Goal: Navigation & Orientation: Find specific page/section

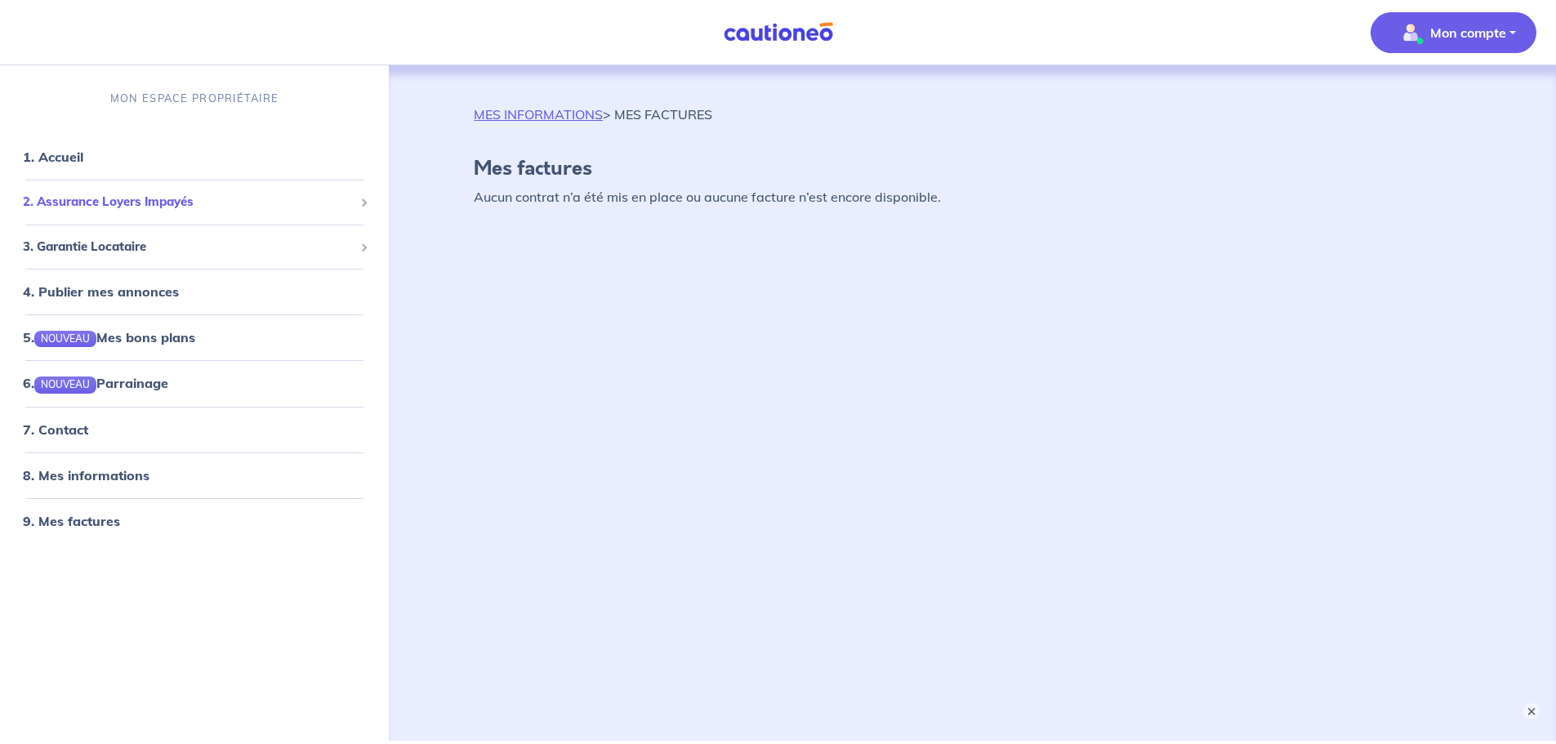
click at [369, 206] on div "2. Assurance Loyers Impayés" at bounding box center [195, 202] width 376 height 32
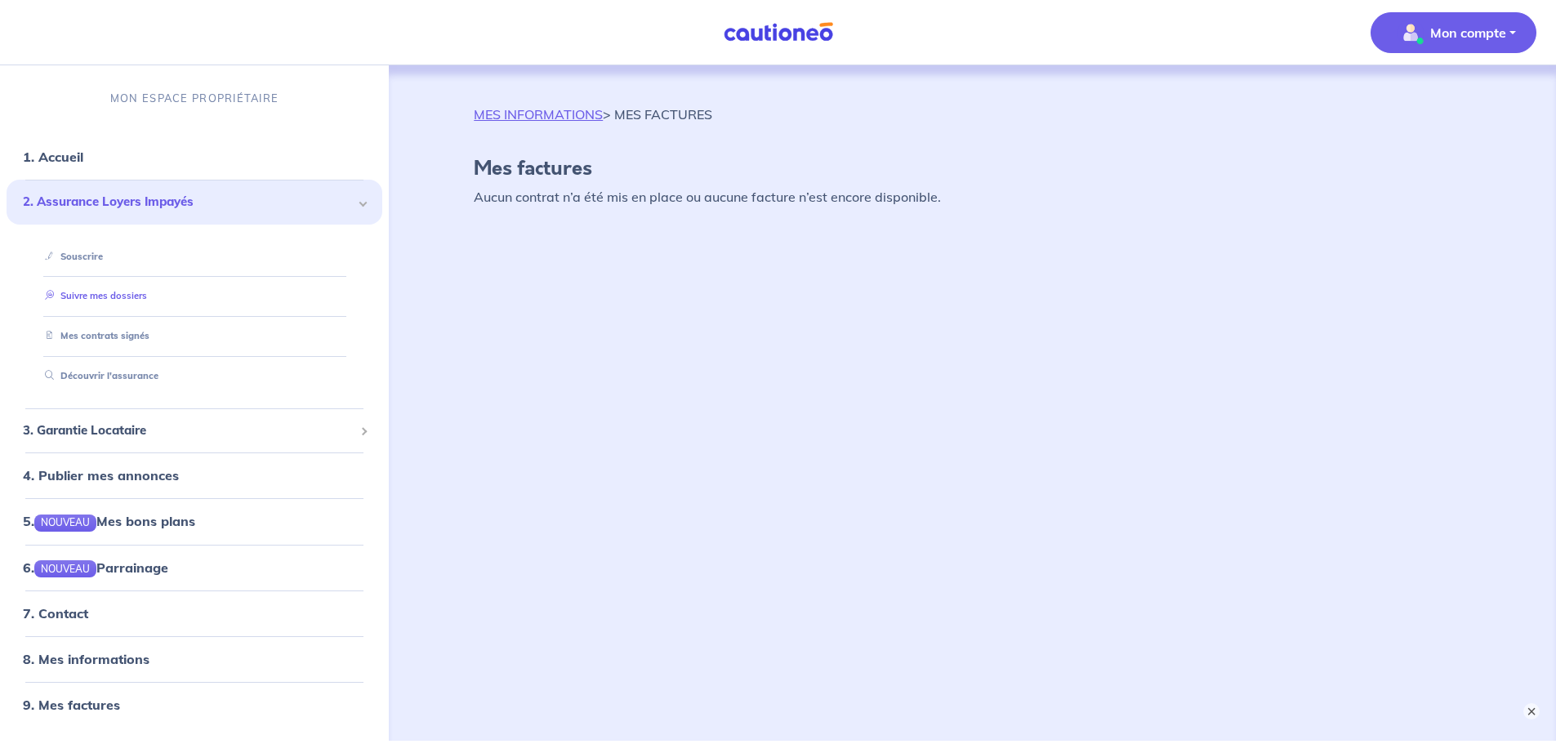
click at [128, 297] on link "Suivre mes dossiers" at bounding box center [92, 296] width 109 height 11
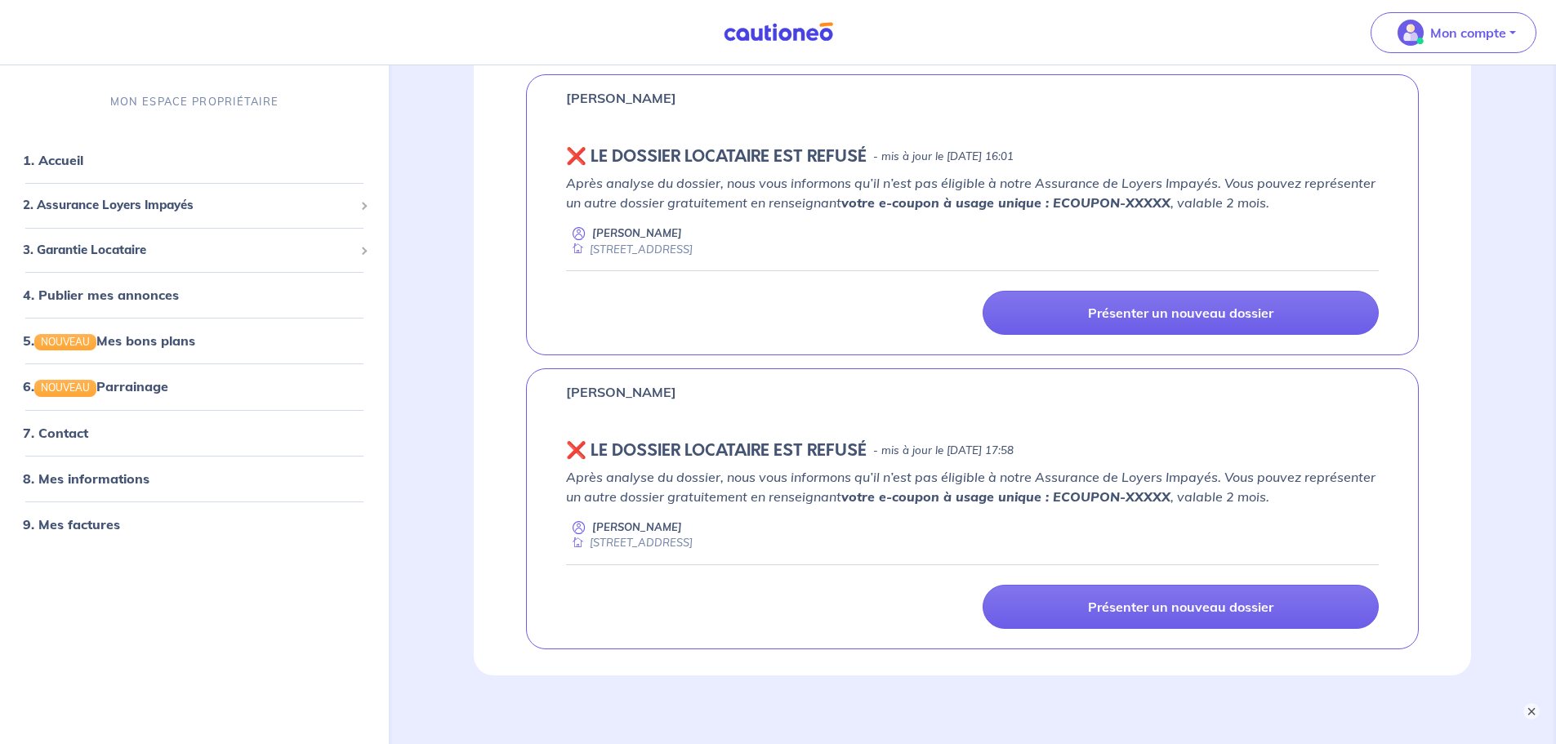
scroll to position [197, 0]
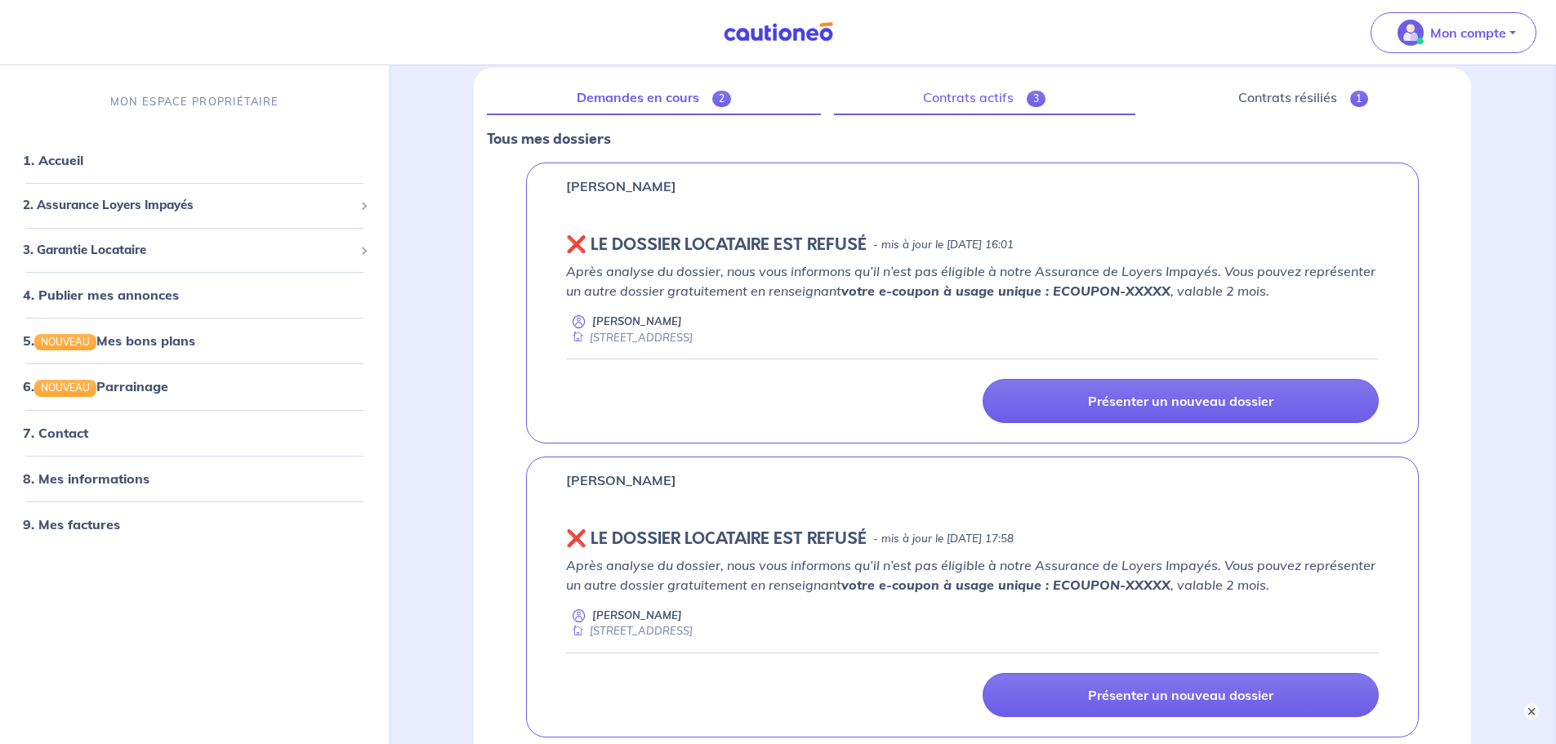
click at [943, 105] on link "Contrats actifs 3" at bounding box center [984, 98] width 301 height 34
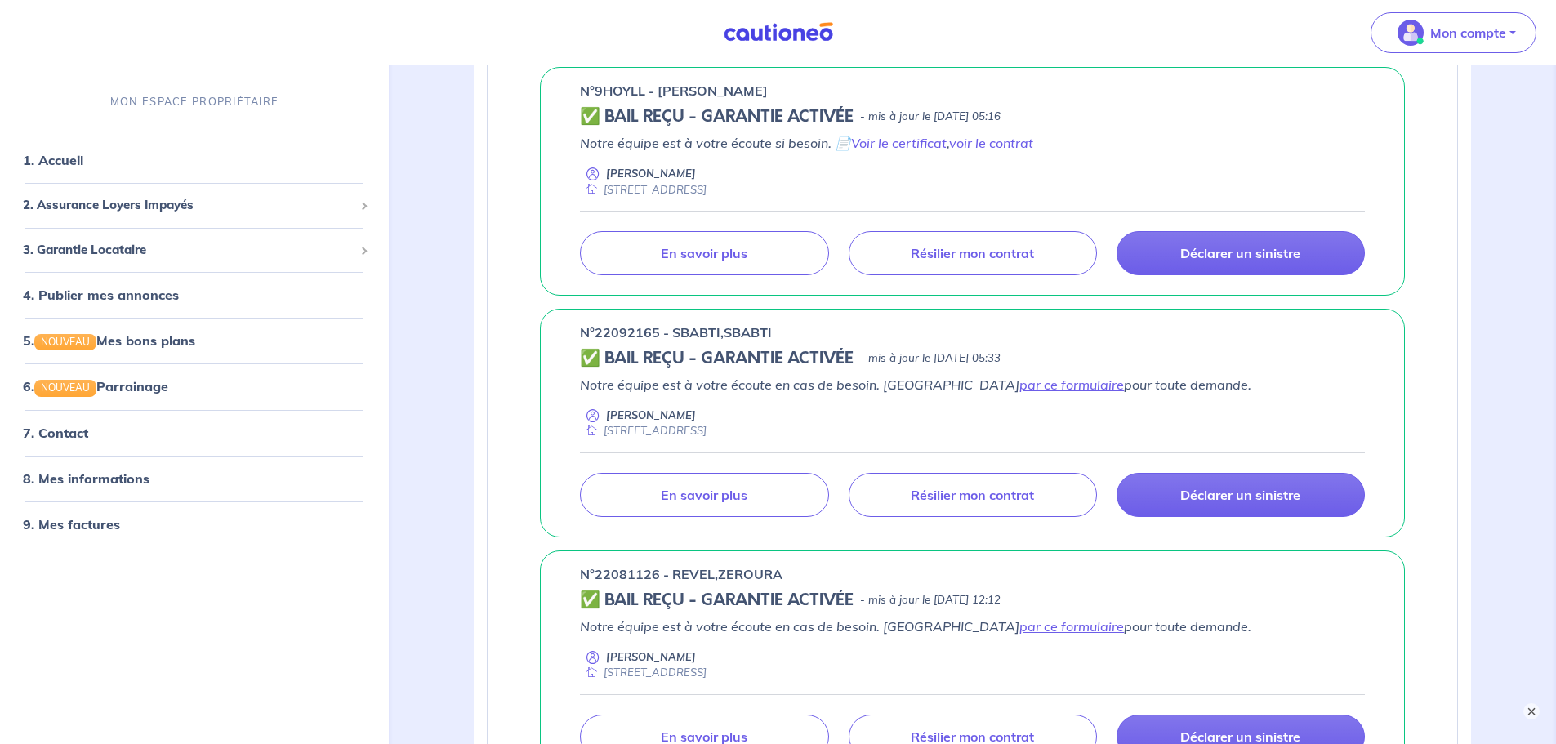
scroll to position [349, 0]
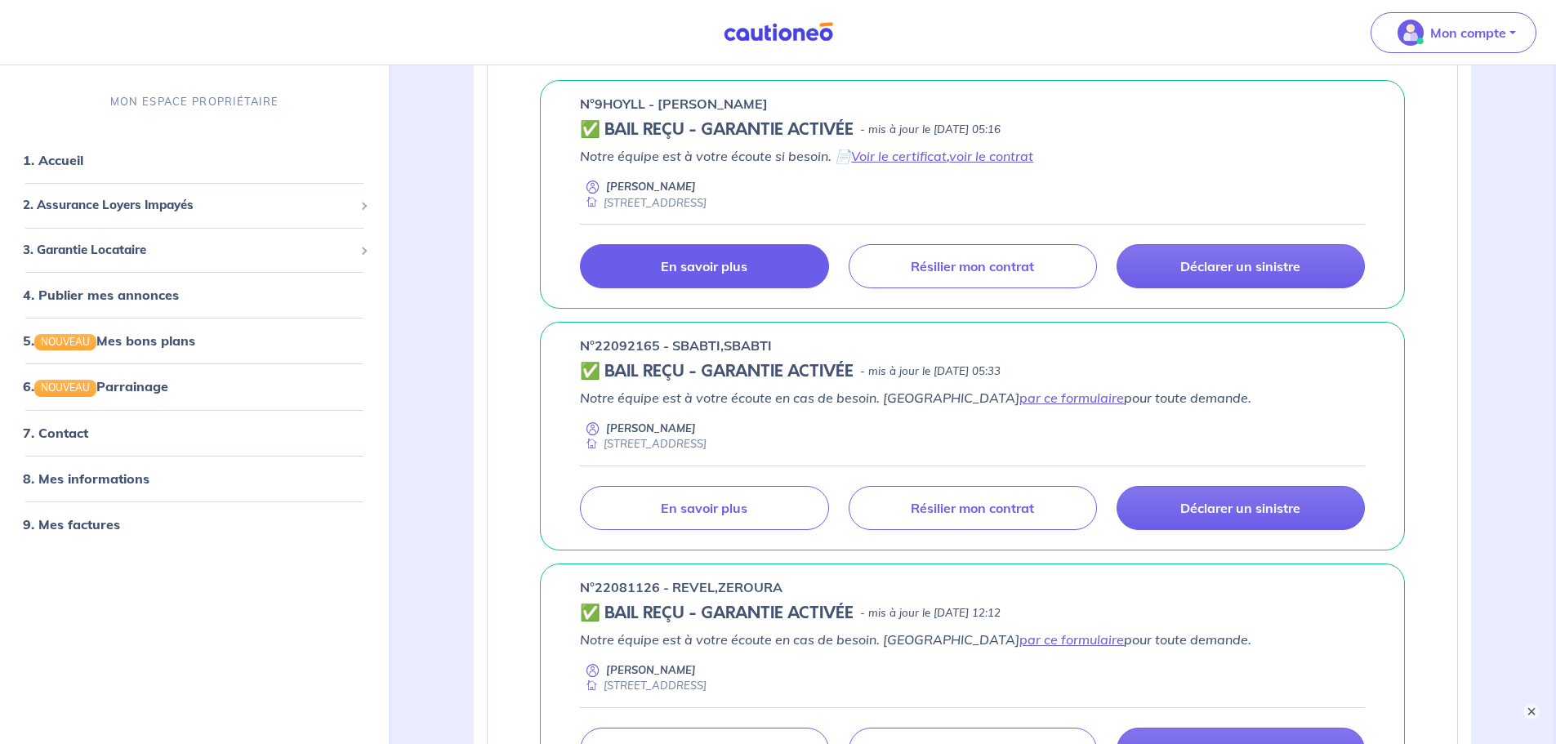
click at [685, 262] on p "En savoir plus" at bounding box center [704, 266] width 87 height 16
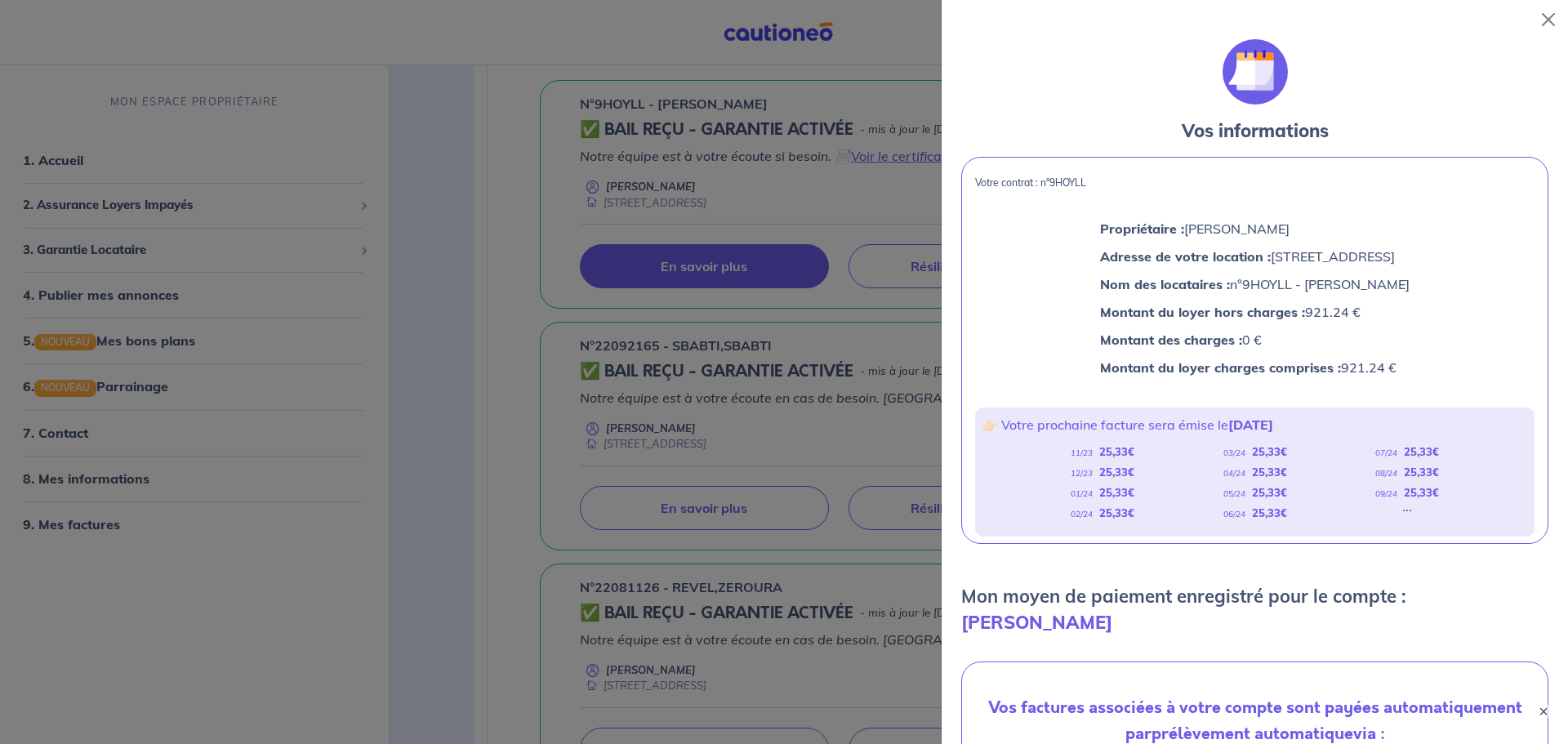
click at [703, 511] on div at bounding box center [784, 372] width 1568 height 744
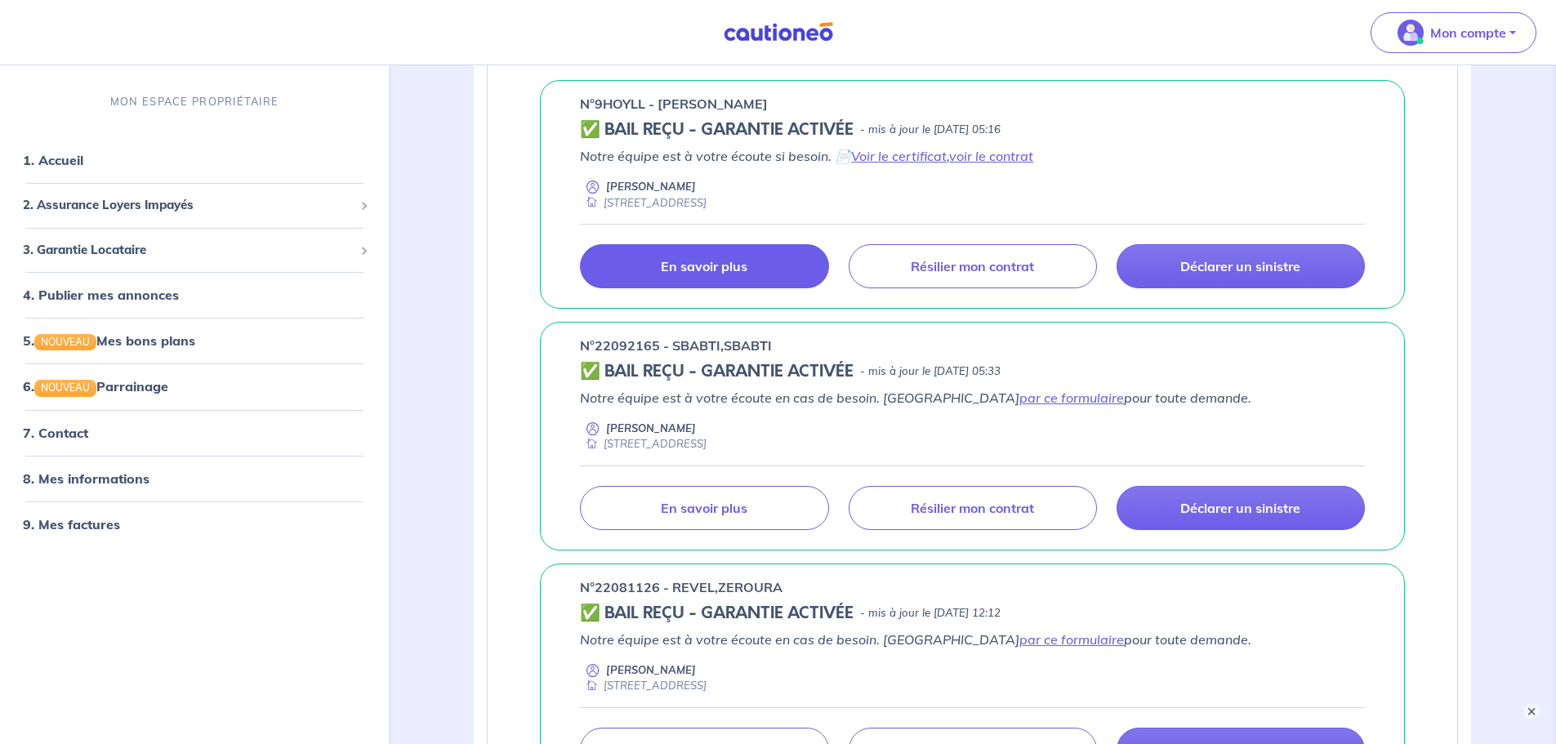
click at [703, 511] on p "En savoir plus" at bounding box center [704, 508] width 87 height 16
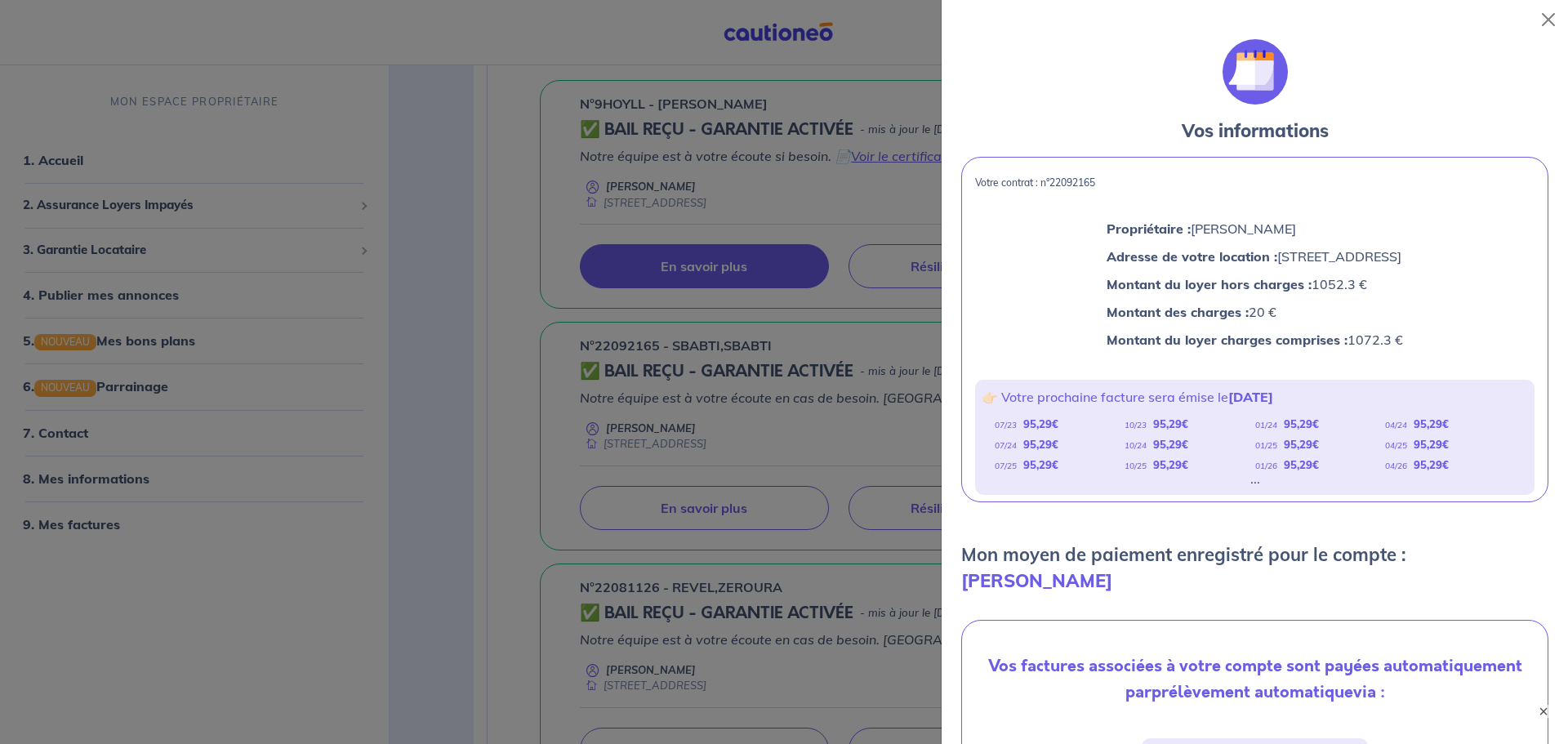
click at [524, 504] on div at bounding box center [784, 372] width 1568 height 744
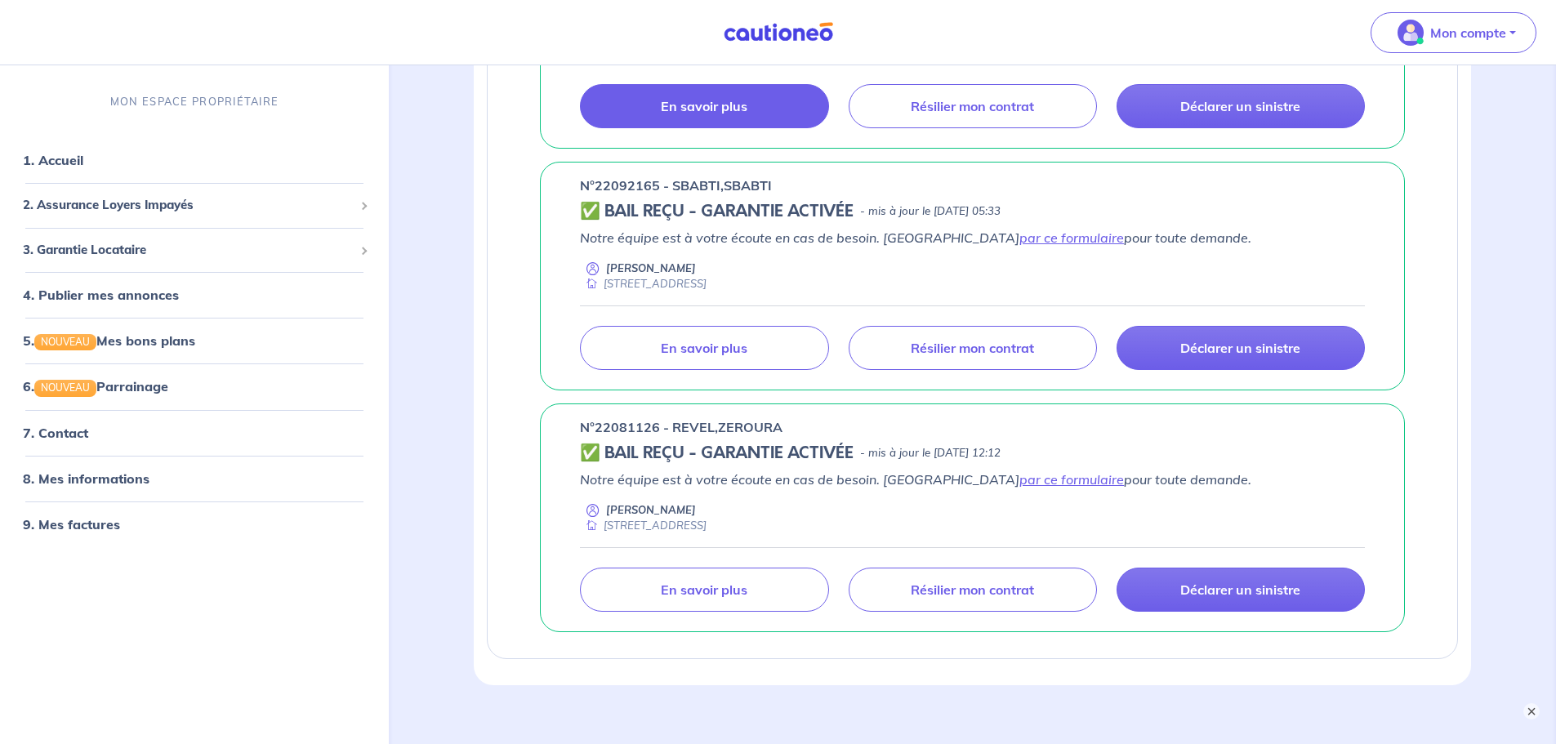
scroll to position [512, 0]
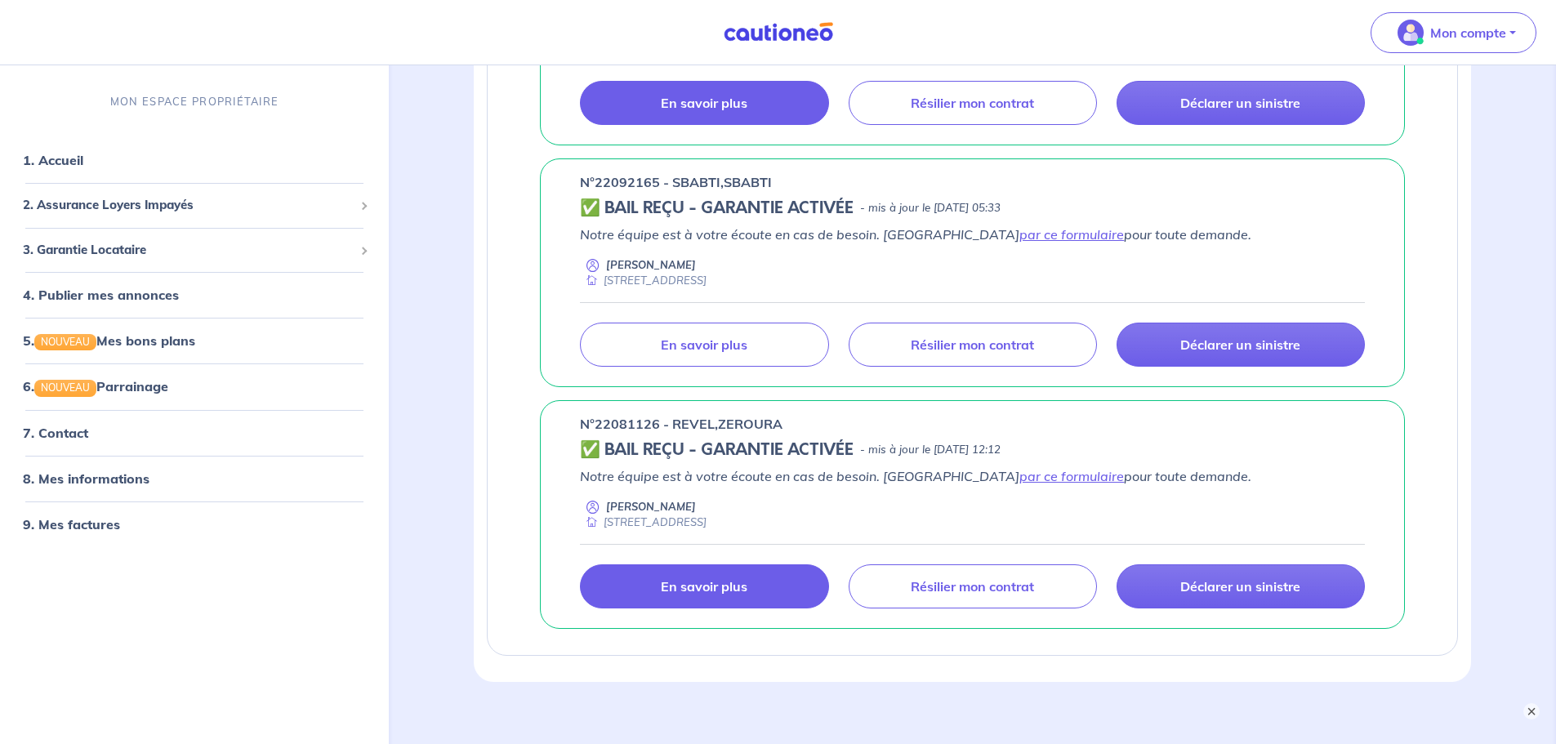
click at [690, 587] on p "En savoir plus" at bounding box center [704, 586] width 87 height 16
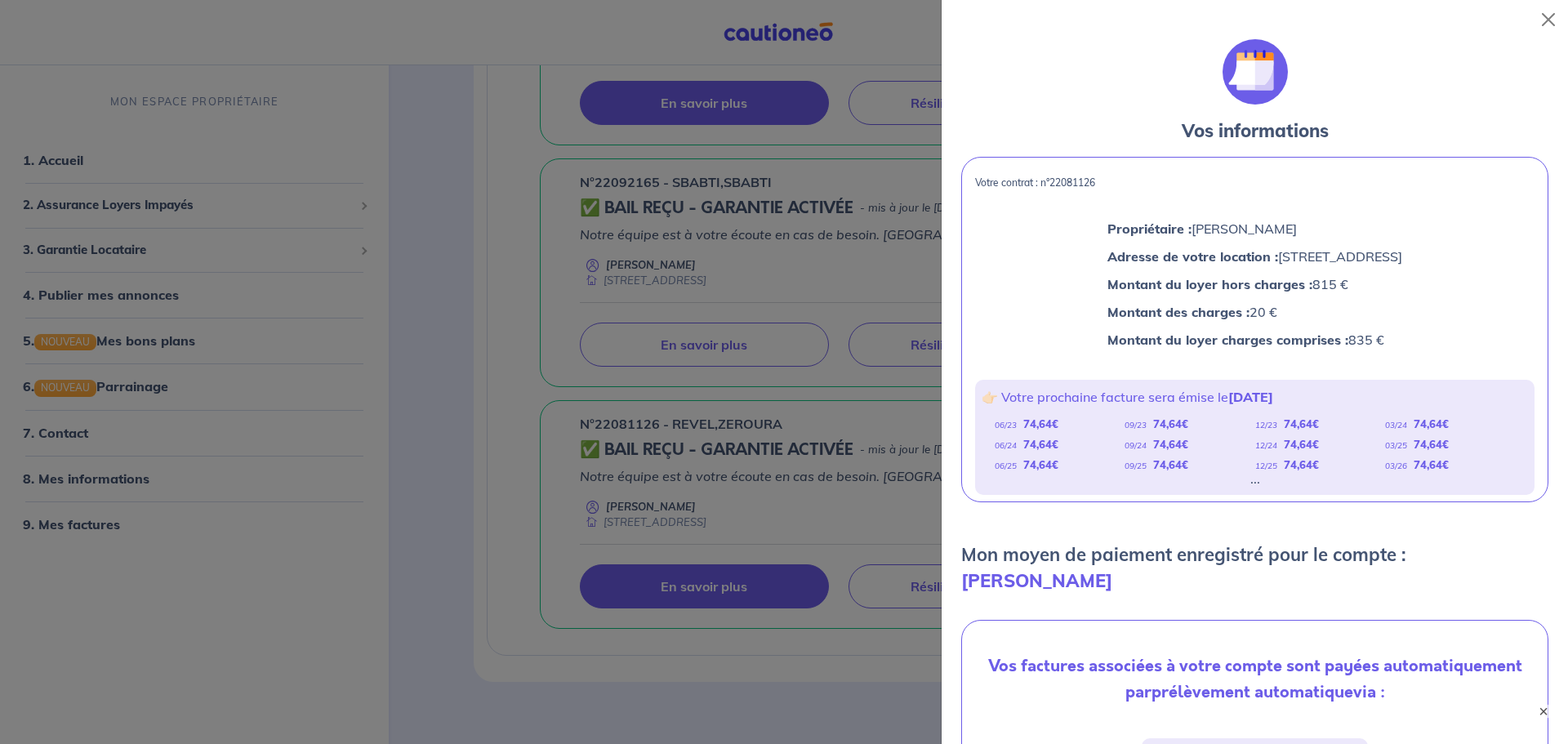
click at [497, 521] on div at bounding box center [784, 372] width 1568 height 744
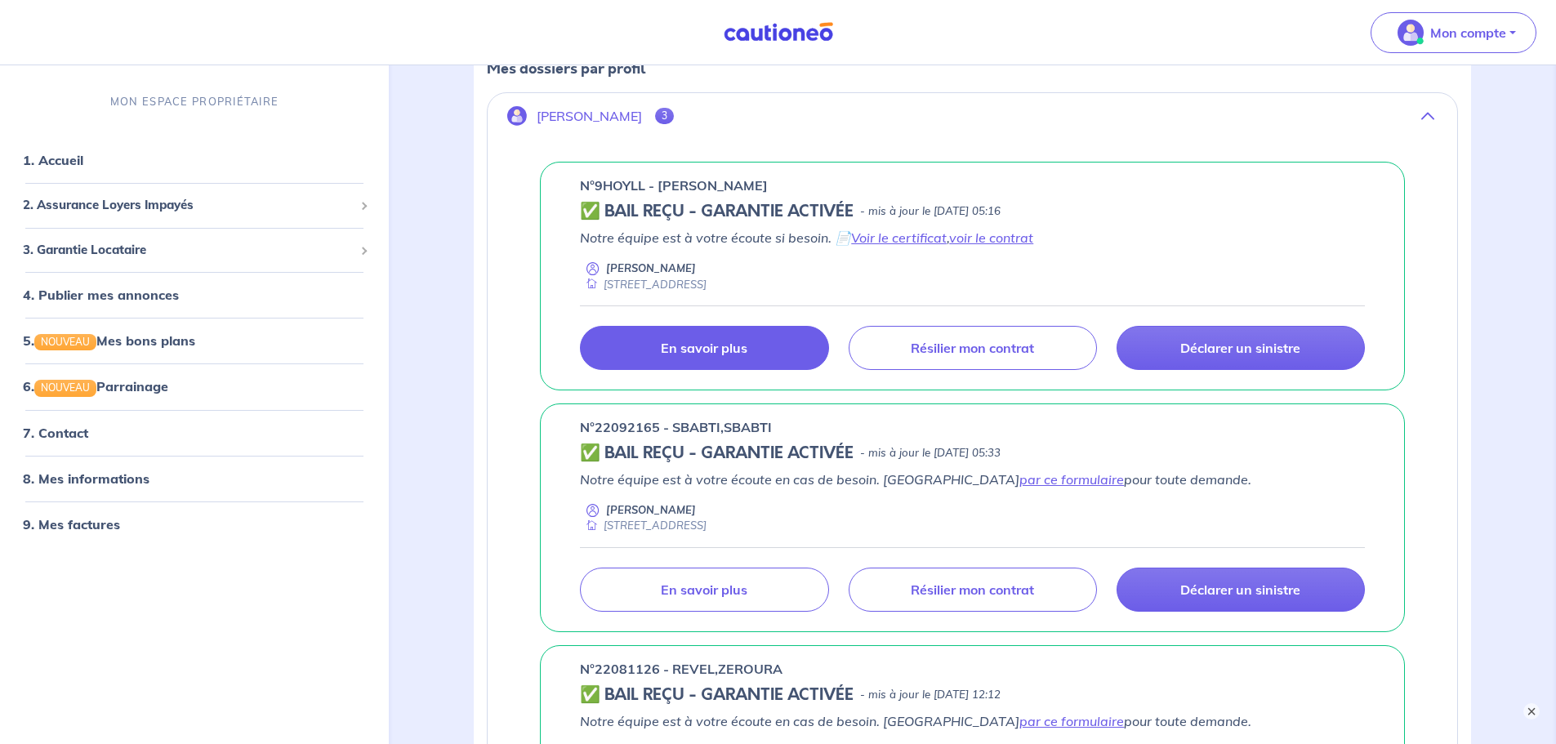
scroll to position [185, 0]
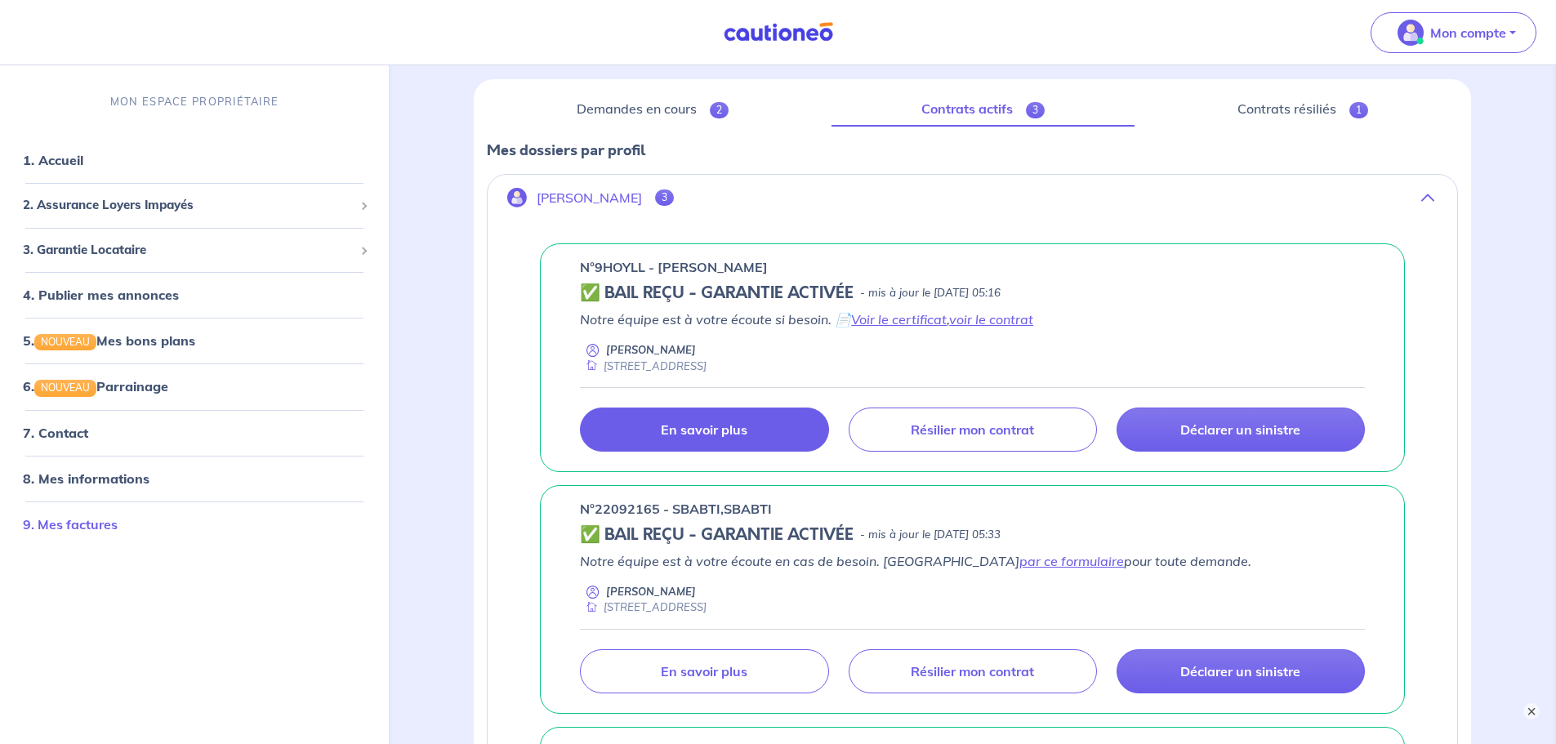
click at [109, 529] on link "9. Mes factures" at bounding box center [70, 524] width 95 height 16
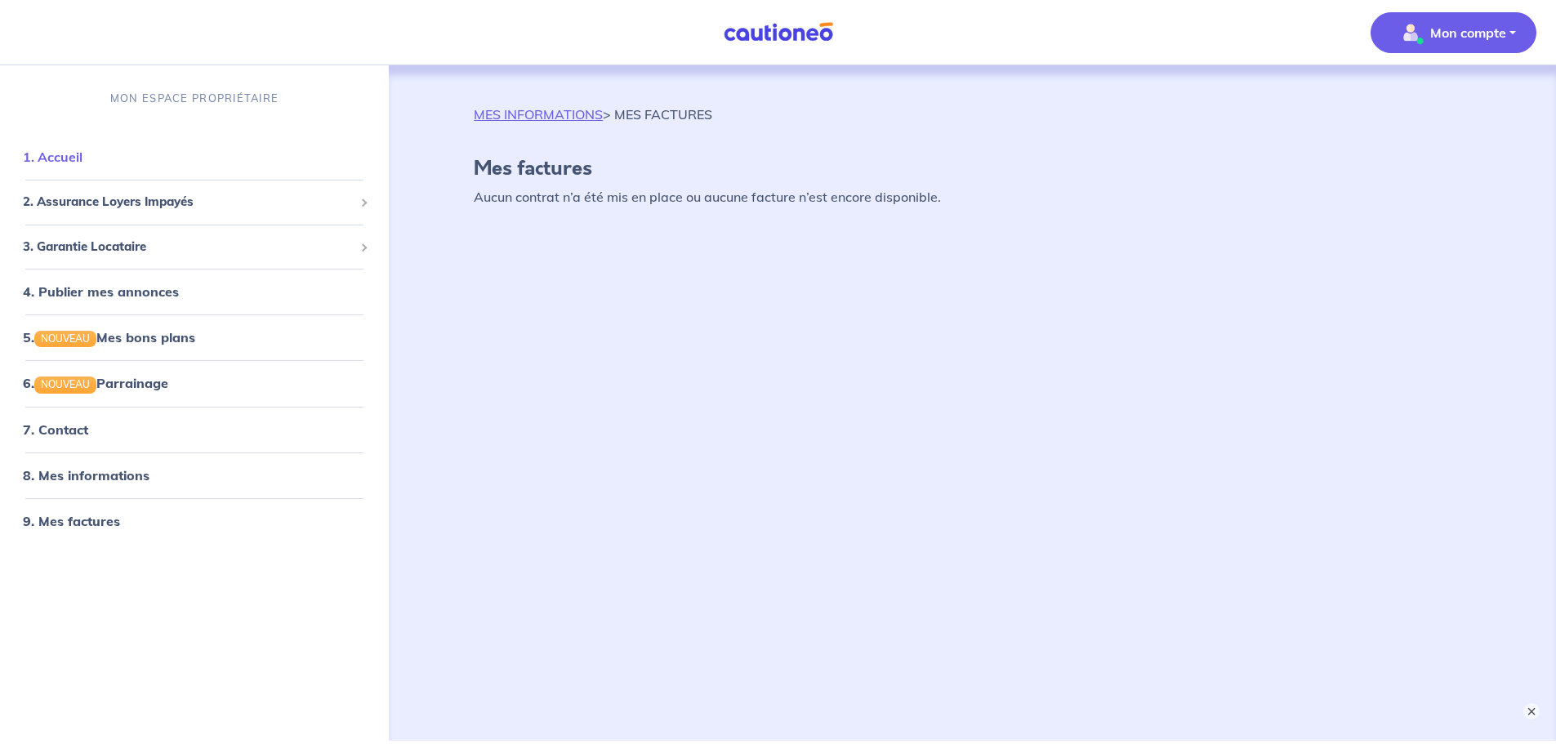
click at [81, 161] on link "1. Accueil" at bounding box center [53, 157] width 60 height 16
